Goal: Book appointment/travel/reservation

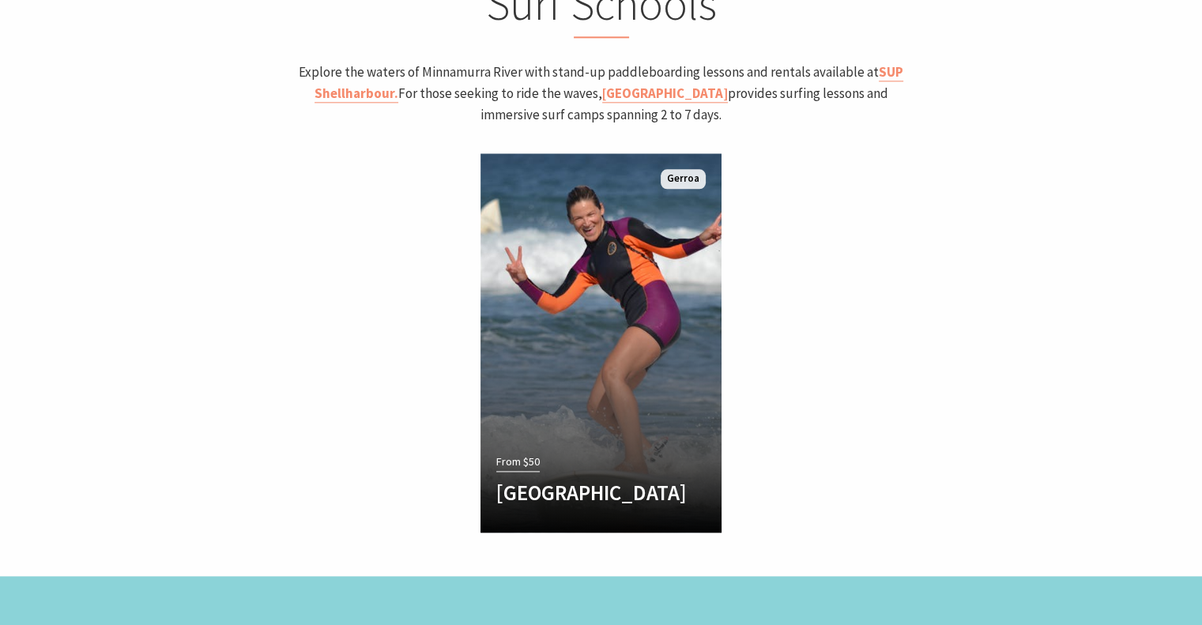
scroll to position [1976, 0]
click at [602, 88] on link "[GEOGRAPHIC_DATA]" at bounding box center [665, 93] width 126 height 18
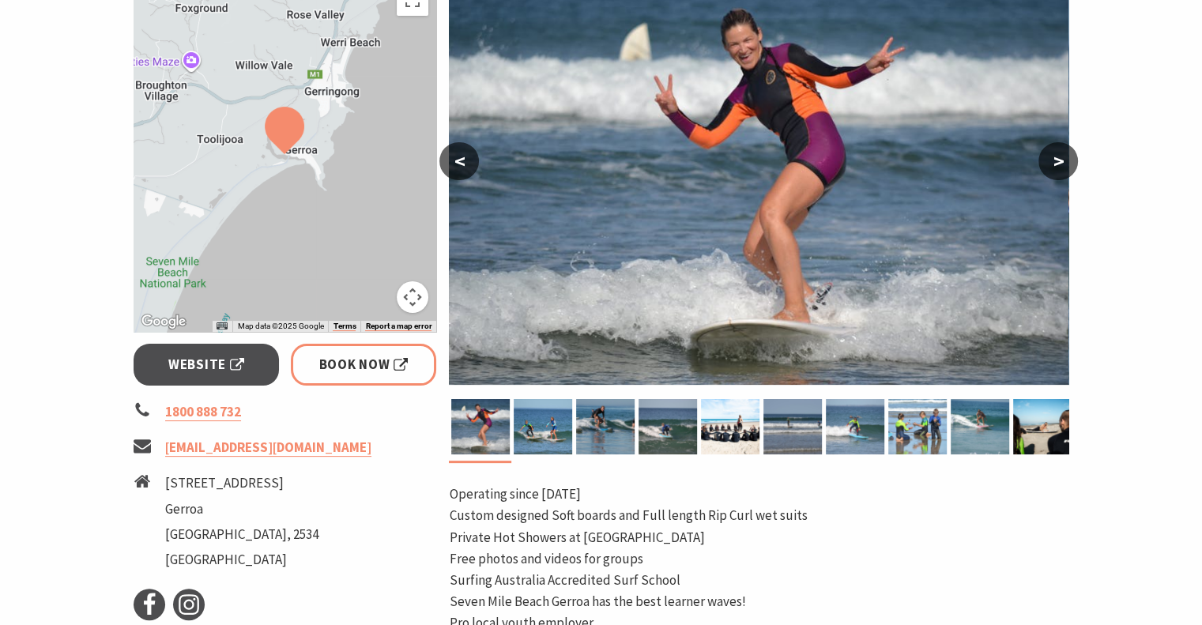
scroll to position [237, 0]
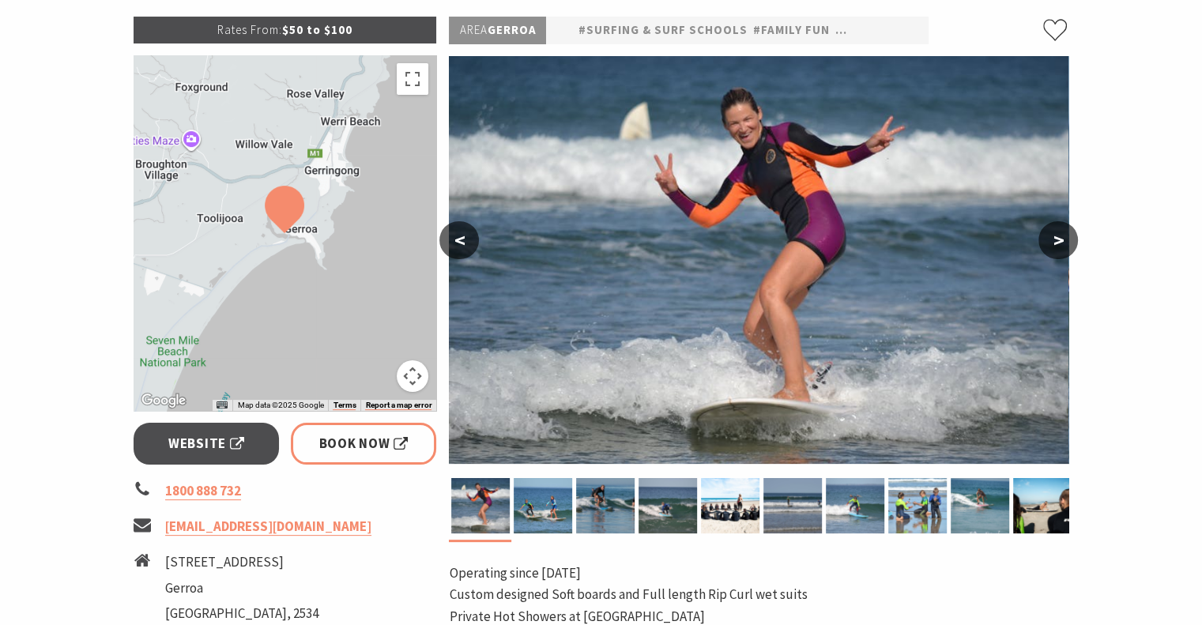
click at [161, 397] on img "Open this area in Google Maps (opens a new window)" at bounding box center [164, 401] width 52 height 21
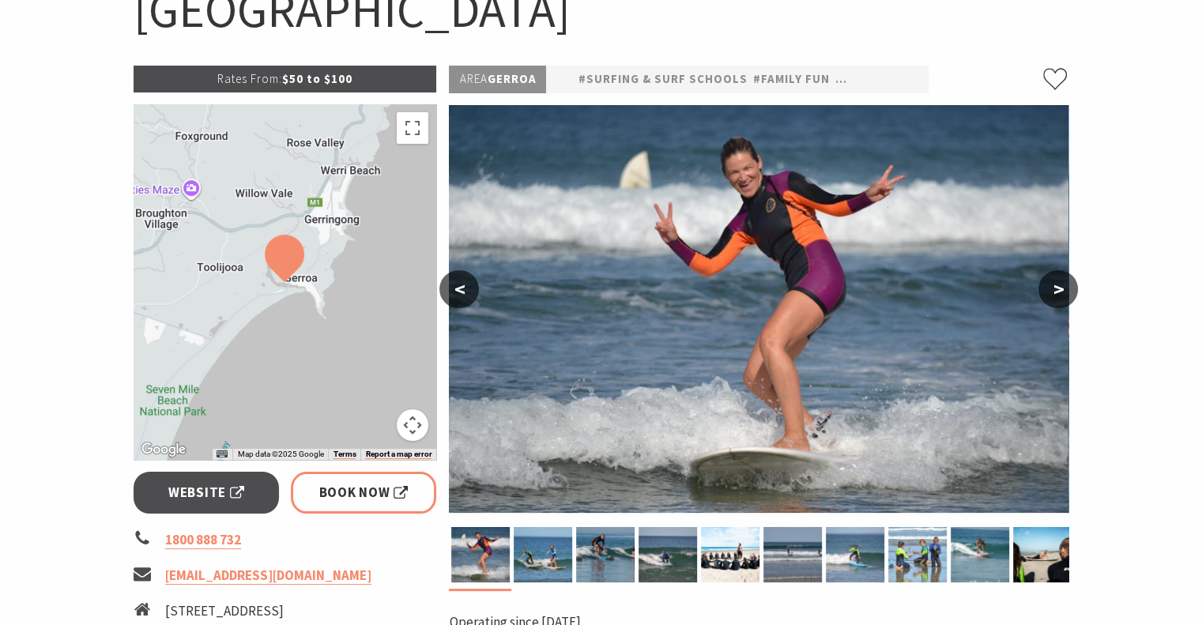
scroll to position [158, 0]
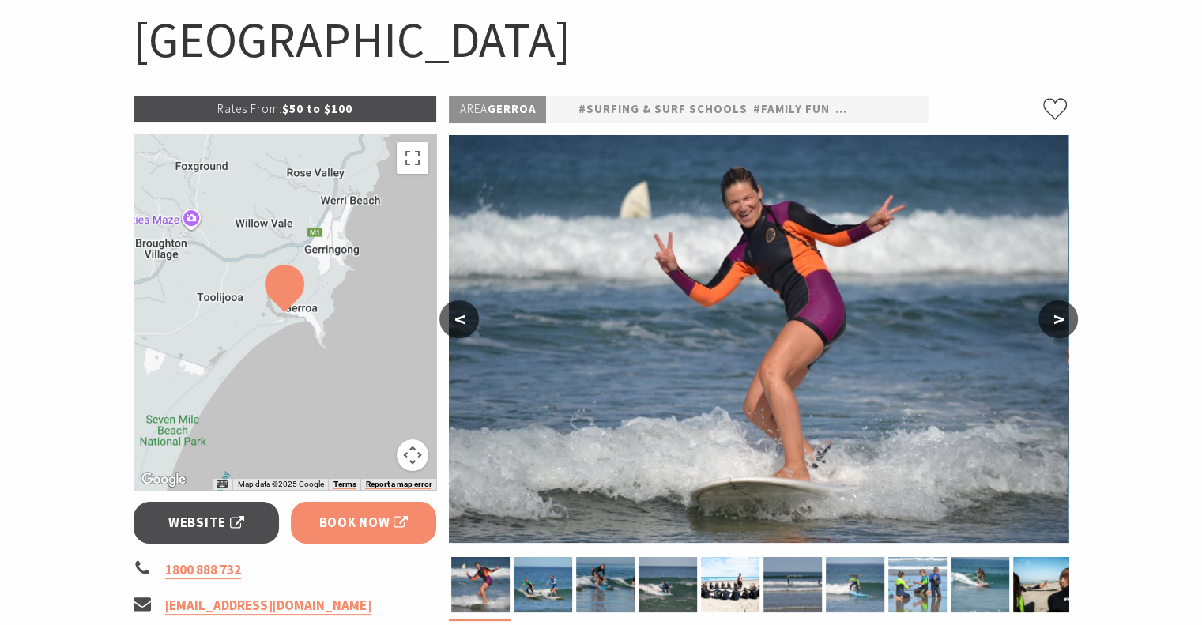
click at [338, 533] on link "Book Now" at bounding box center [364, 523] width 146 height 42
